Goal: Find contact information: Find contact information

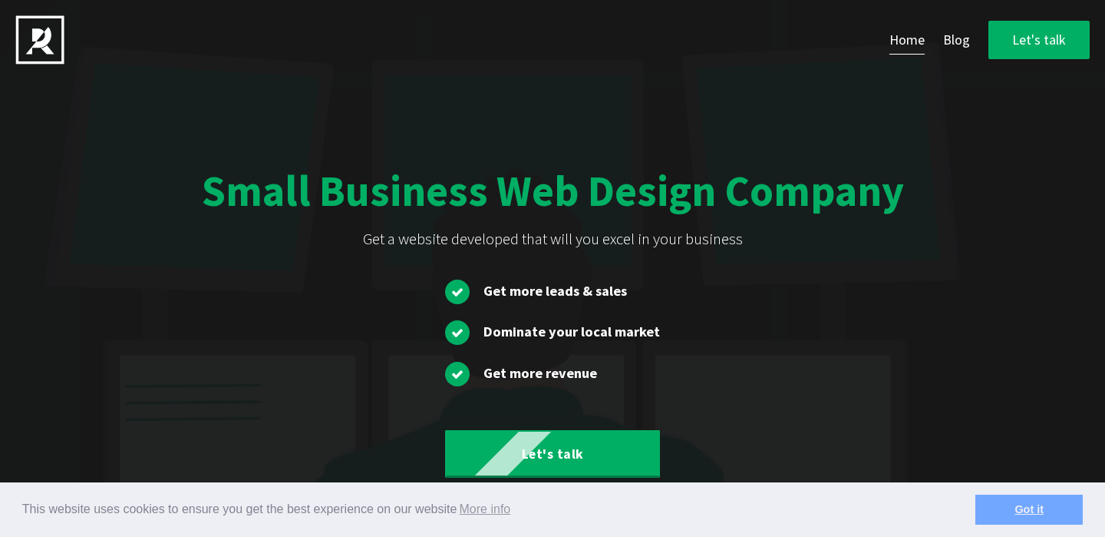
click at [1056, 508] on link "Got it" at bounding box center [1029, 509] width 107 height 31
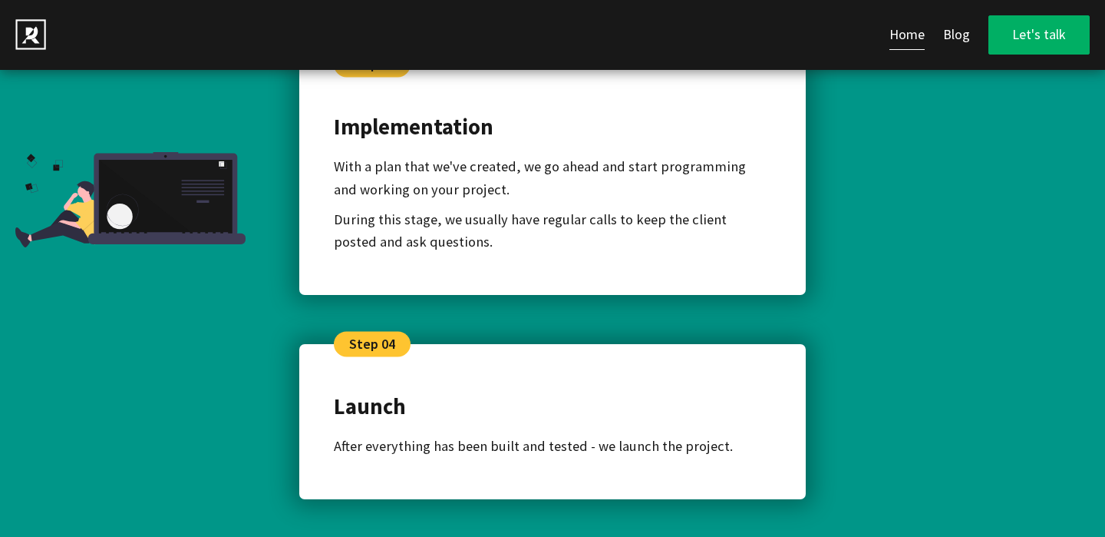
scroll to position [5457, 0]
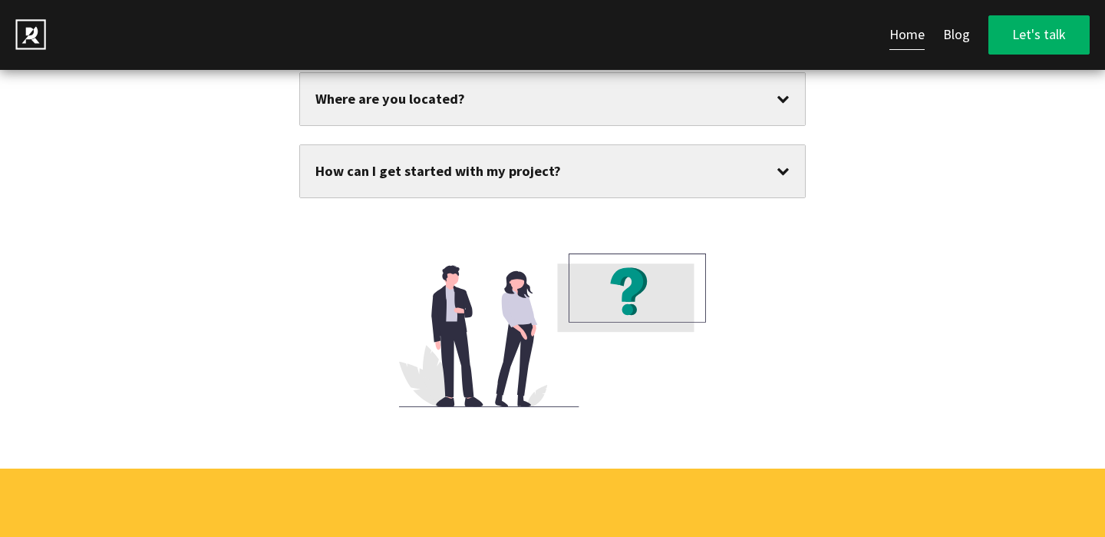
scroll to position [8735, 0]
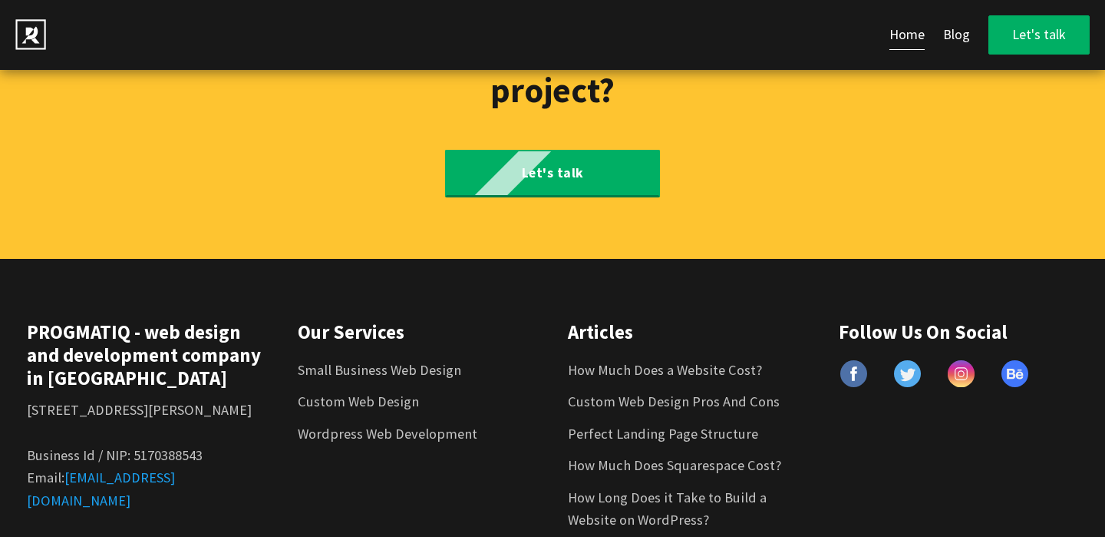
drag, startPoint x: 213, startPoint y: 439, endPoint x: 61, endPoint y: 434, distance: 151.3
click at [61, 466] on p "Email: info@progmatiq.com" at bounding box center [147, 488] width 240 height 45
click at [310, 441] on div "Our Services Small Business Web Design Custom Web Design Wordpress Web Developm…" at bounding box center [418, 431] width 271 height 223
